Goal: Task Accomplishment & Management: Manage account settings

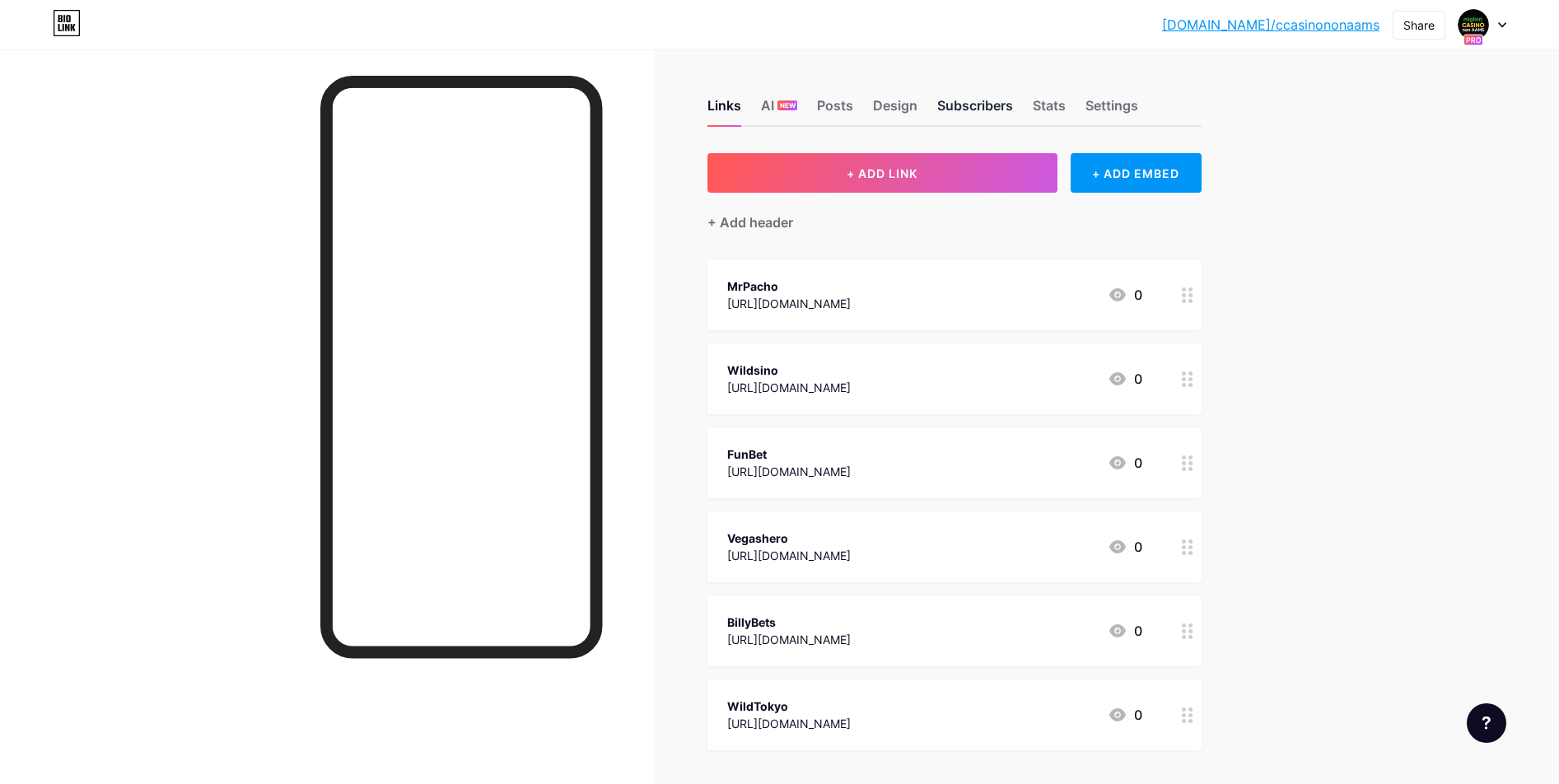
click at [982, 110] on div "Subscribers" at bounding box center [975, 110] width 76 height 29
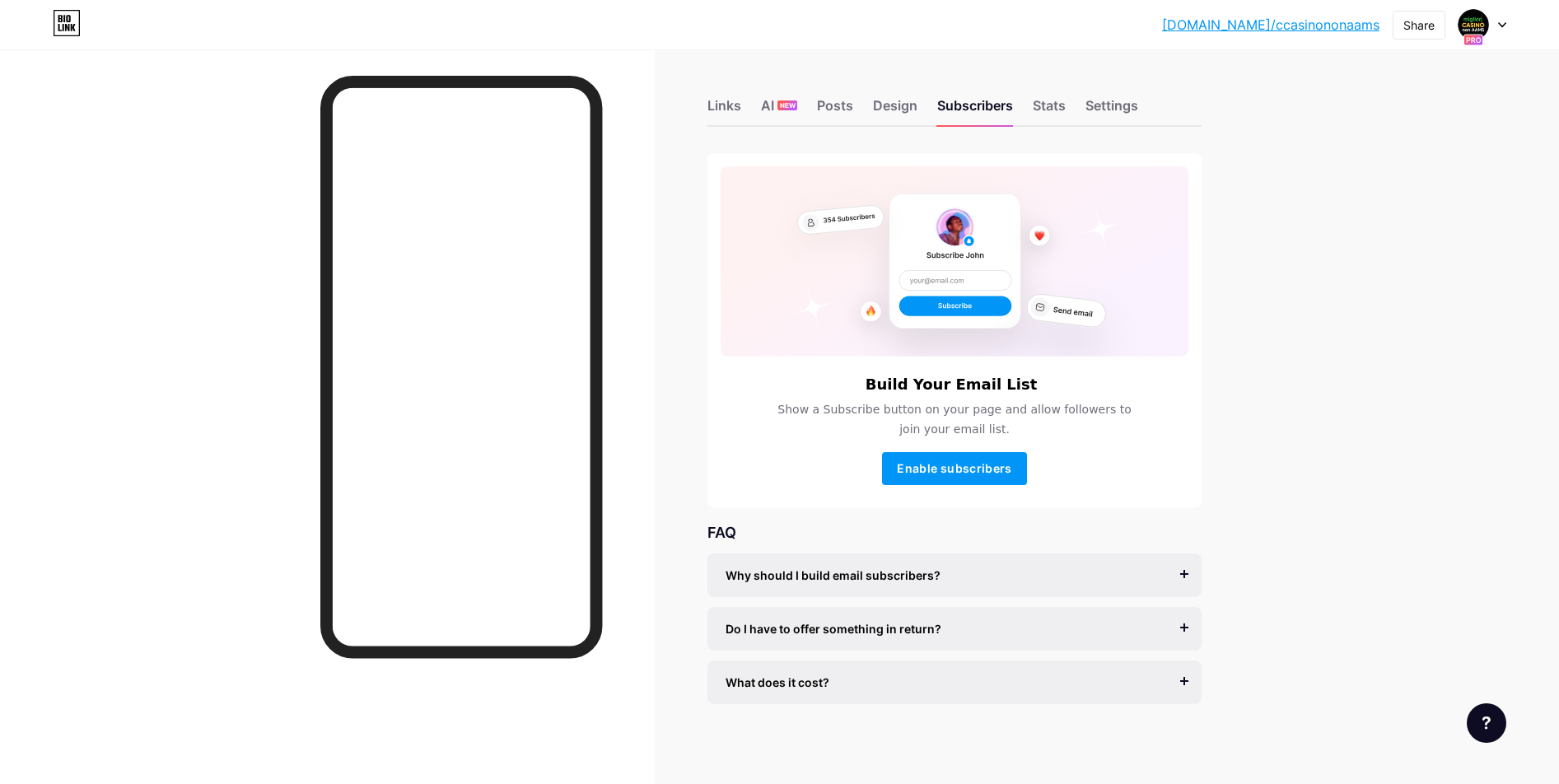
click at [1116, 673] on div "What does it cost?" at bounding box center [954, 682] width 457 height 18
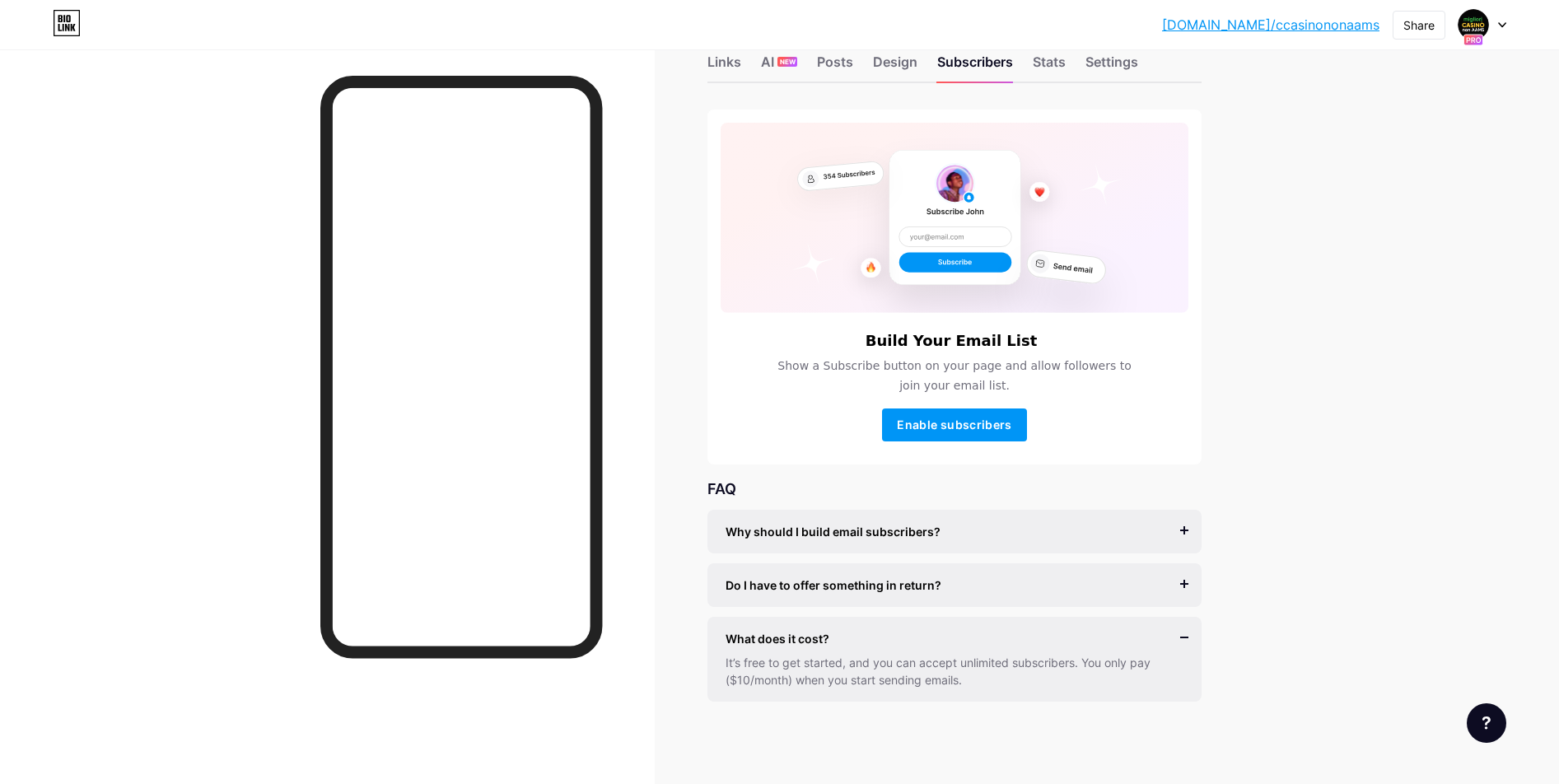
click at [1480, 720] on div at bounding box center [1486, 723] width 40 height 40
click at [1397, 614] on link at bounding box center [1403, 619] width 206 height 36
click at [1502, 29] on div at bounding box center [1482, 24] width 48 height 29
click at [1382, 184] on link "Account settings" at bounding box center [1403, 187] width 204 height 45
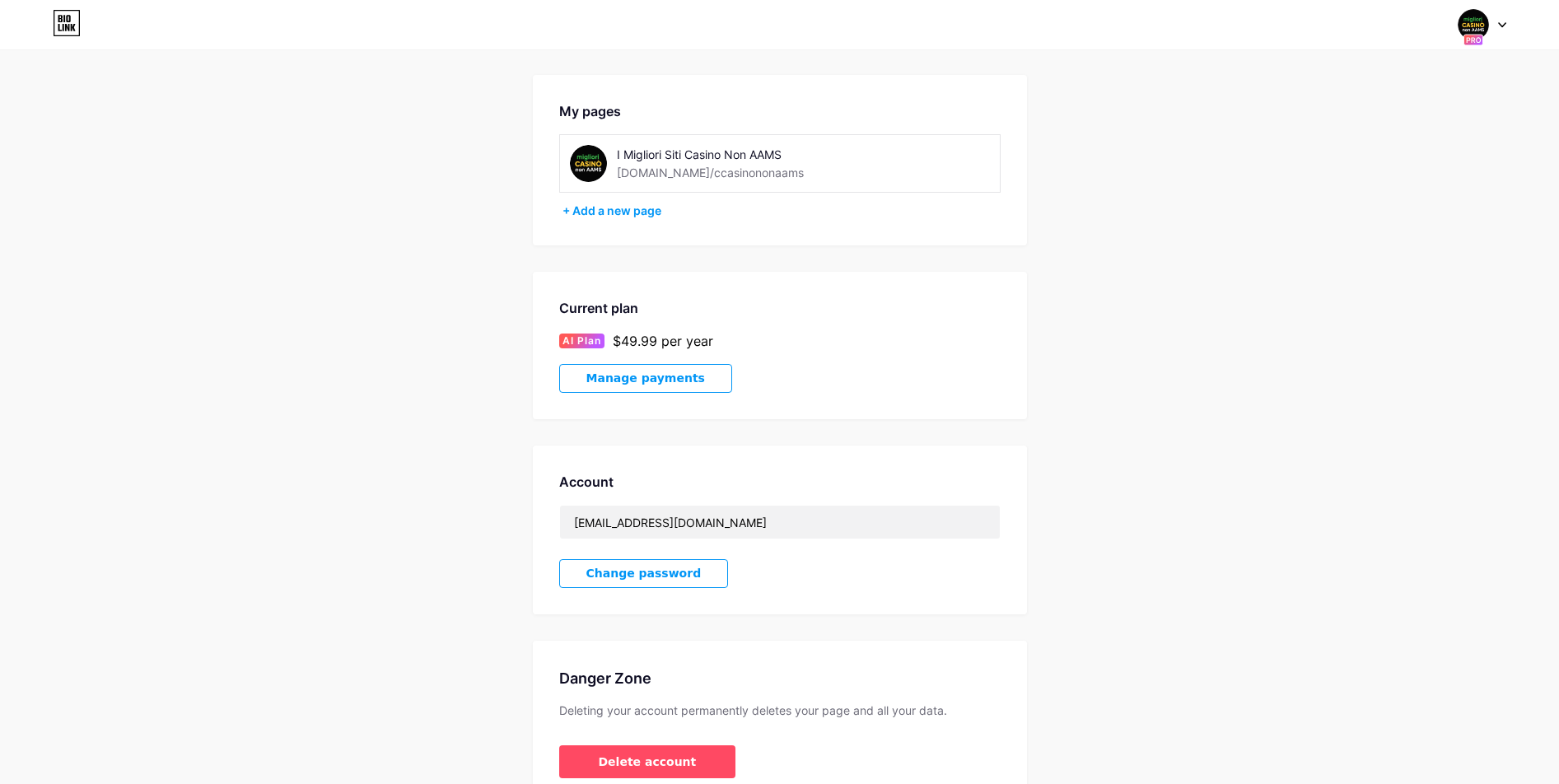
scroll to position [56, 0]
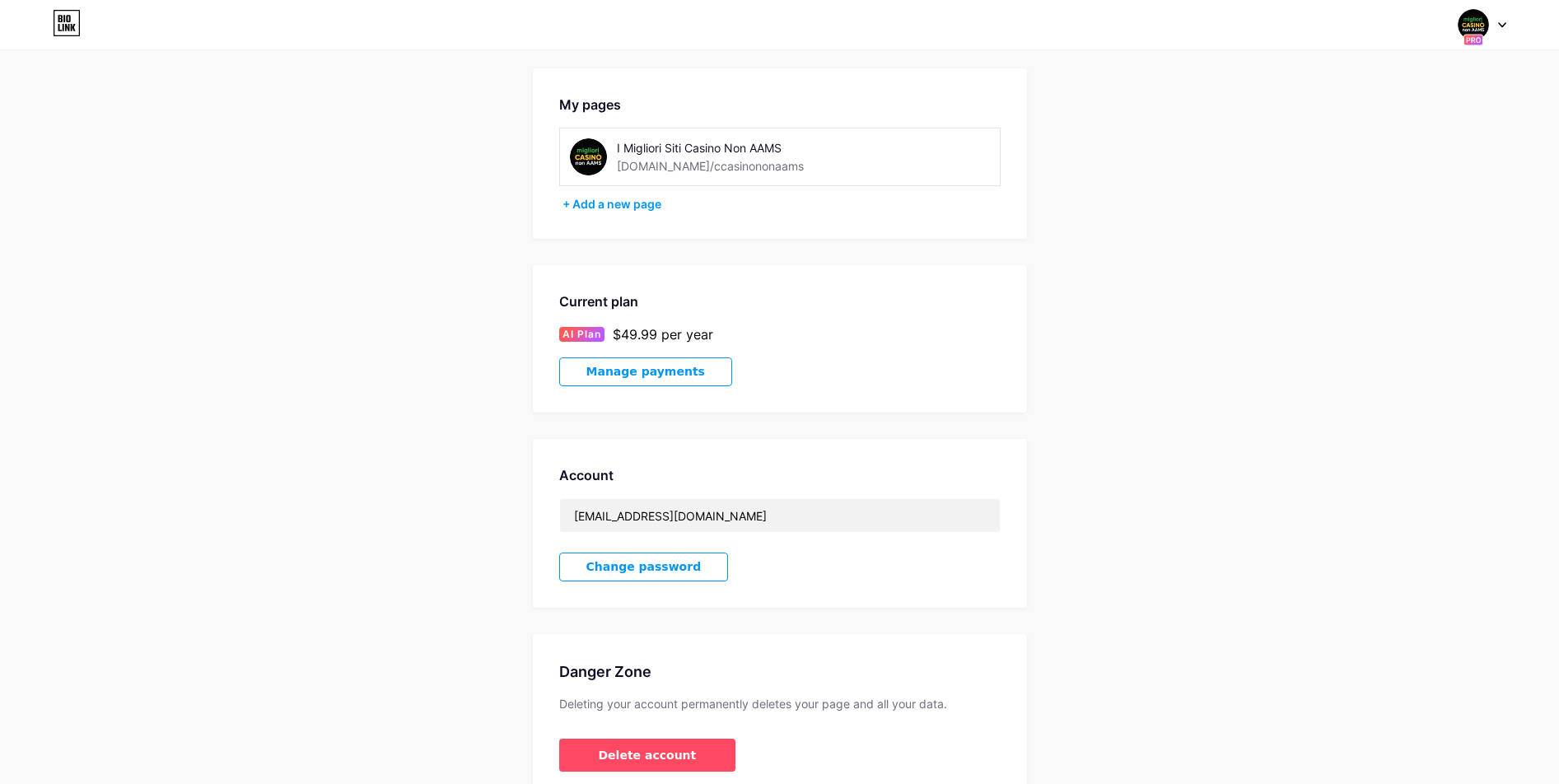
click at [634, 374] on span "Manage payments" at bounding box center [645, 372] width 119 height 14
